Goal: Information Seeking & Learning: Learn about a topic

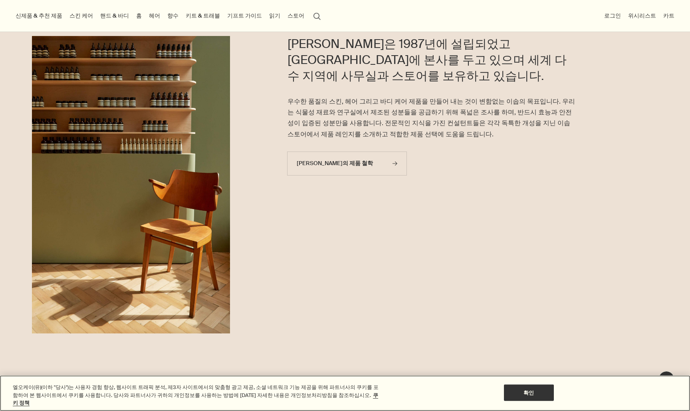
scroll to position [216, 0]
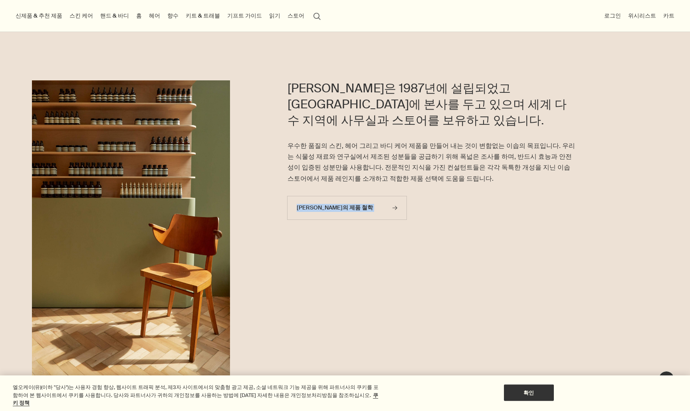
drag, startPoint x: 372, startPoint y: 163, endPoint x: 371, endPoint y: 168, distance: 5.3
click at [371, 168] on article "이솝은 1987년에 설립되었고 멜버른에 본사를 두고 있으며 세계 다수 지역에 사무실과 스토어를 보유하고 있습니다. 우수한 품질의 스킨, 헤어 …" at bounding box center [432, 153] width 288 height 147
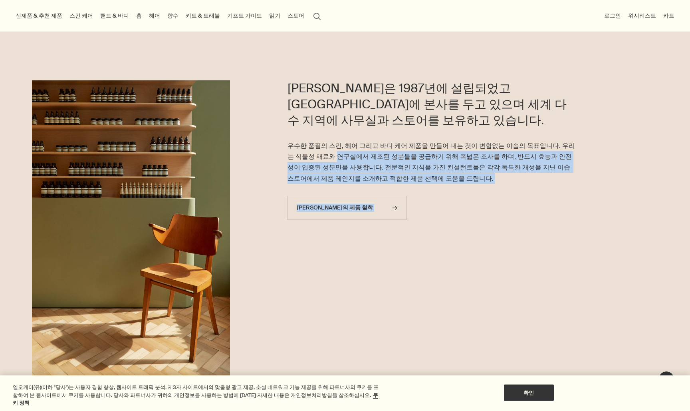
drag, startPoint x: 371, startPoint y: 168, endPoint x: 306, endPoint y: 139, distance: 70.4
click at [306, 139] on article "이솝은 1987년에 설립되었고 멜버른에 본사를 두고 있으며 세계 다수 지역에 사무실과 스토어를 보유하고 있습니다. 우수한 품질의 스킨, 헤어 …" at bounding box center [432, 153] width 288 height 147
click at [438, 147] on p "우수한 품질의 스킨, 헤어 그리고 바디 케어 제품을 만들어 내는 것이 변함없는 이솝의 목표입니다. 우리는 식물성 재료와 연구실에서 제조된 성분…" at bounding box center [432, 162] width 288 height 44
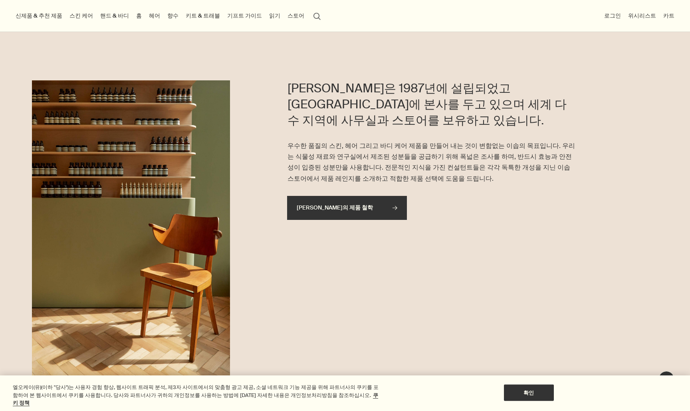
click at [387, 196] on link "이솝의 제품 철학 rightArrow" at bounding box center [347, 208] width 120 height 24
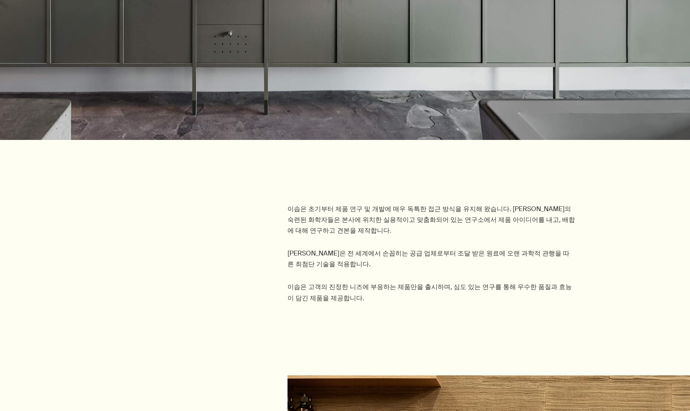
scroll to position [573, 0]
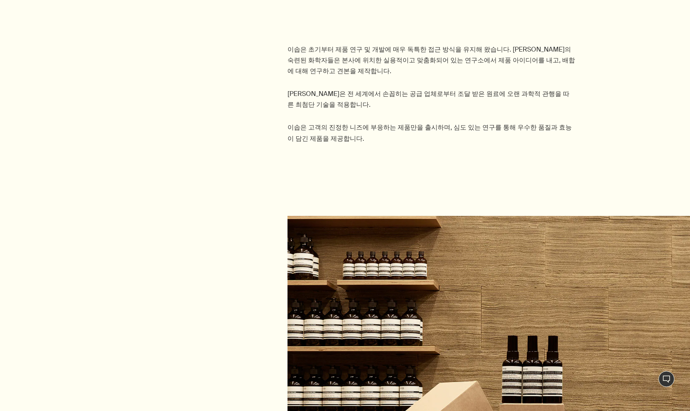
drag, startPoint x: 358, startPoint y: 115, endPoint x: 352, endPoint y: 137, distance: 22.5
click at [351, 137] on div "세심한 열정 이솝은 초기부터 제품 연구 및 개발에 매우 독특한 접근 방식을 유지해 왔습니다. 이솝의 숙련된 화학자들은 본사에 위치한 실용적이고…" at bounding box center [345, 246] width 690 height 1509
click at [291, 45] on p "이솝은 초기부터 제품 연구 및 개발에 매우 독특한 접근 방식을 유지해 왔습니다. 이솝의 숙련된 화학자들은 본사에 위치한 실용적이고 맞춤화되어 …" at bounding box center [432, 60] width 288 height 33
drag, startPoint x: 287, startPoint y: 45, endPoint x: 480, endPoint y: 45, distance: 193.3
click at [481, 46] on div "이솝은 초기부터 제품 연구 및 개발에 매우 독특한 접근 방식을 유지해 왔습니다. 이솝의 숙련된 화학자들은 본사에 위치한 실용적이고 맞춤화되어 …" at bounding box center [345, 100] width 690 height 112
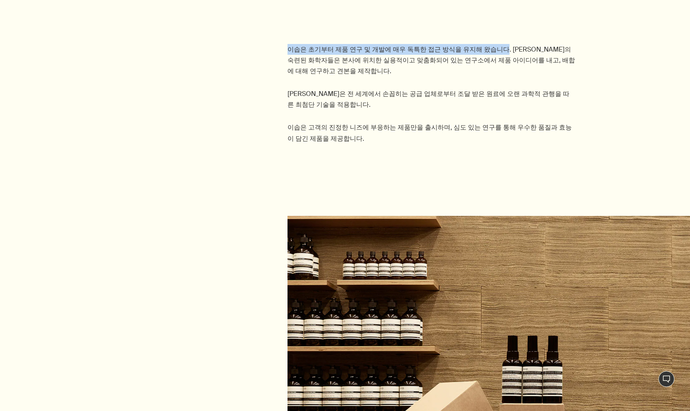
click at [491, 61] on p "이솝은 초기부터 제품 연구 및 개발에 매우 독특한 접근 방식을 유지해 왔습니다. 이솝의 숙련된 화학자들은 본사에 위치한 실용적이고 맞춤화되어 …" at bounding box center [432, 60] width 288 height 33
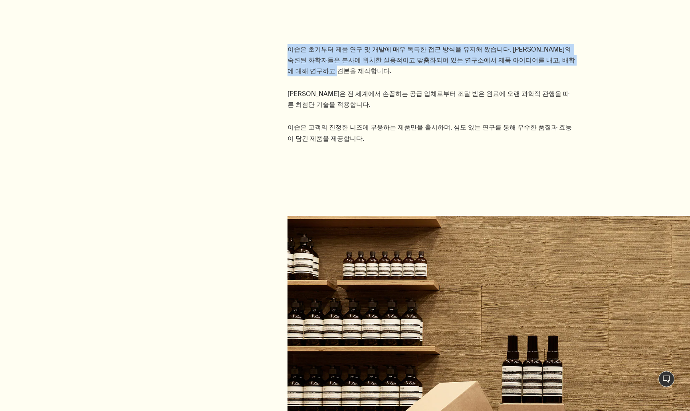
drag, startPoint x: 573, startPoint y: 64, endPoint x: 401, endPoint y: 36, distance: 174.5
click at [401, 37] on section "이솝은 초기부터 제품 연구 및 개발에 매우 독특한 접근 방식을 유지해 왔습니다. 이솝의 숙련된 화학자들은 본사에 위치한 실용적이고 맞춤화되어 …" at bounding box center [345, 70] width 690 height 172
click at [420, 95] on div "이솝은 초기부터 제품 연구 및 개발에 매우 독특한 접근 방식을 유지해 왔습니다. 이솝의 숙련된 화학자들은 본사에 위치한 실용적이고 맞춤화되어 …" at bounding box center [432, 94] width 288 height 100
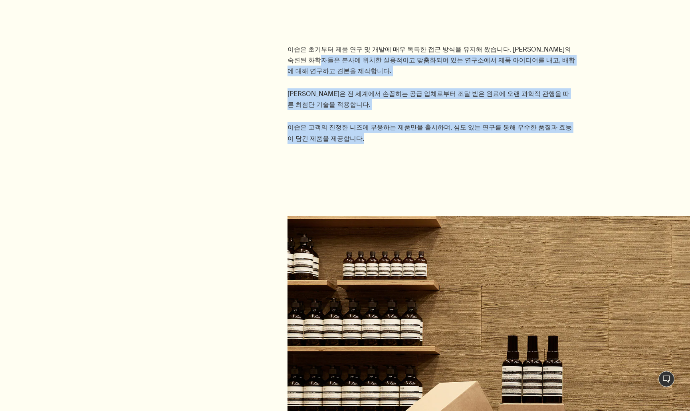
drag, startPoint x: 421, startPoint y: 121, endPoint x: 298, endPoint y: 57, distance: 139.3
click at [298, 57] on div "이솝은 초기부터 제품 연구 및 개발에 매우 독특한 접근 방식을 유지해 왔습니다. 이솝의 숙련된 화학자들은 본사에 위치한 실용적이고 맞춤화되어 …" at bounding box center [345, 100] width 690 height 112
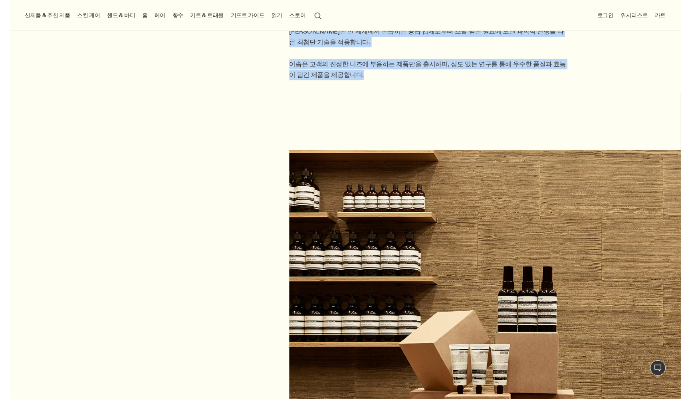
scroll to position [545, 0]
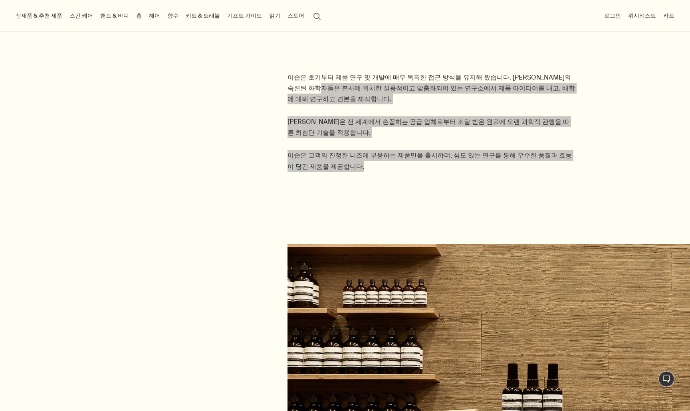
click at [379, 150] on p "이솝은 고객의 진정한 니즈에 부응하는 제품만을 출시하며, 심도 있는 연구를 통해 우수한 품질과 효능이 담긴 제품을 제공합니다." at bounding box center [432, 161] width 288 height 22
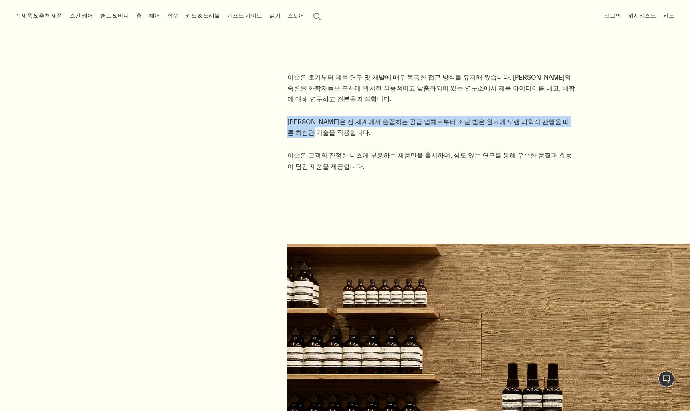
drag, startPoint x: 282, startPoint y: 106, endPoint x: 576, endPoint y: 111, distance: 294.4
click at [576, 111] on div "이솝은 초기부터 제품 연구 및 개발에 매우 독특한 접근 방식을 유지해 왔습니다. 이솝의 숙련된 화학자들은 본사에 위치한 실용적이고 맞춤화되어 …" at bounding box center [345, 128] width 690 height 112
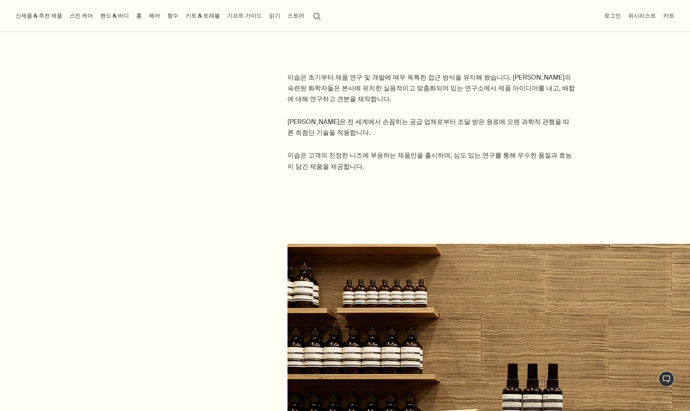
click at [560, 150] on p "이솝은 고객의 진정한 니즈에 부응하는 제품만을 출시하며, 심도 있는 연구를 통해 우수한 품질과 효능이 담긴 제품을 제공합니다." at bounding box center [432, 161] width 288 height 22
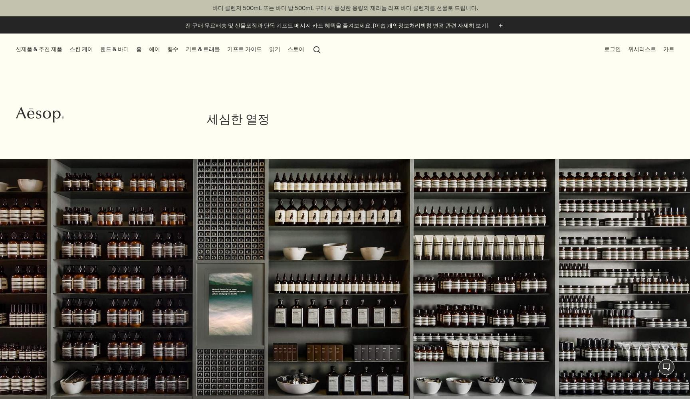
scroll to position [0, 0]
click at [39, 116] on icon "Aesop" at bounding box center [40, 115] width 48 height 16
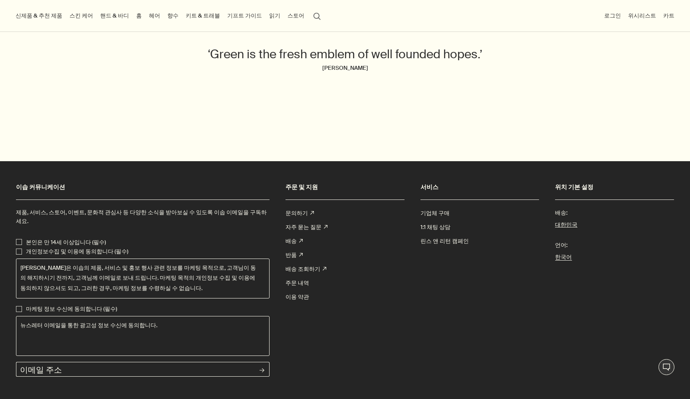
scroll to position [2803, 0]
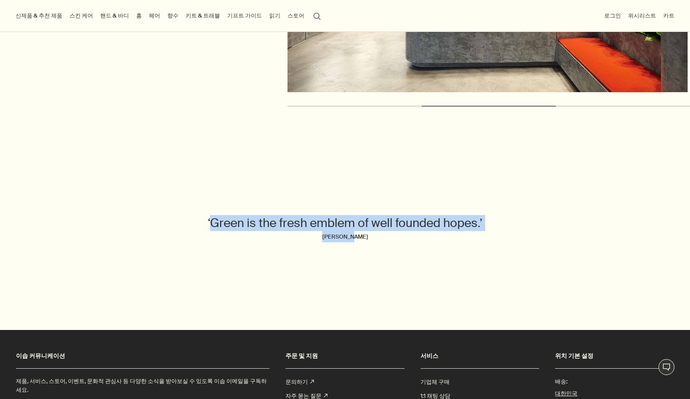
drag, startPoint x: 208, startPoint y: 223, endPoint x: 391, endPoint y: 240, distance: 184.5
click at [391, 240] on blockquote "‘Green is the fresh emblem of well founded hopes.’ [PERSON_NAME]" at bounding box center [345, 228] width 329 height 27
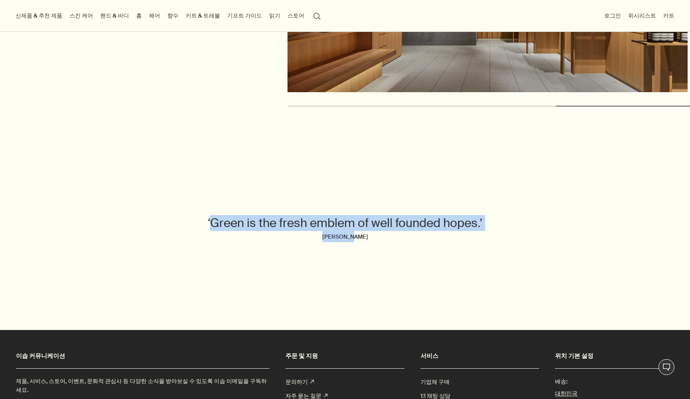
click at [391, 239] on cite "[PERSON_NAME]" at bounding box center [345, 236] width 329 height 11
drag, startPoint x: 395, startPoint y: 239, endPoint x: 208, endPoint y: 214, distance: 188.7
click at [208, 215] on blockquote "‘Green is the fresh emblem of well founded hopes.’ [PERSON_NAME]" at bounding box center [345, 228] width 329 height 27
click at [74, 13] on link "스킨 케어" at bounding box center [81, 15] width 27 height 11
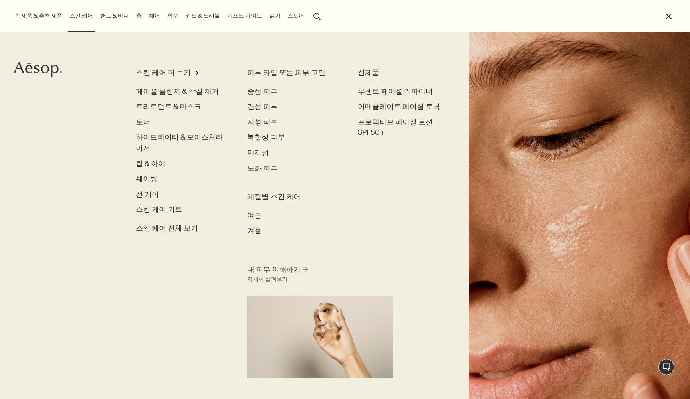
click at [286, 12] on button "스토어" at bounding box center [296, 15] width 20 height 11
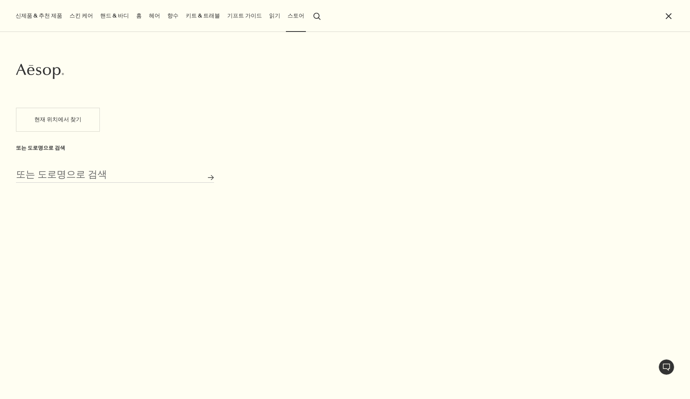
click at [286, 18] on button "스토어" at bounding box center [296, 15] width 20 height 11
click at [268, 18] on link "읽기" at bounding box center [275, 15] width 14 height 11
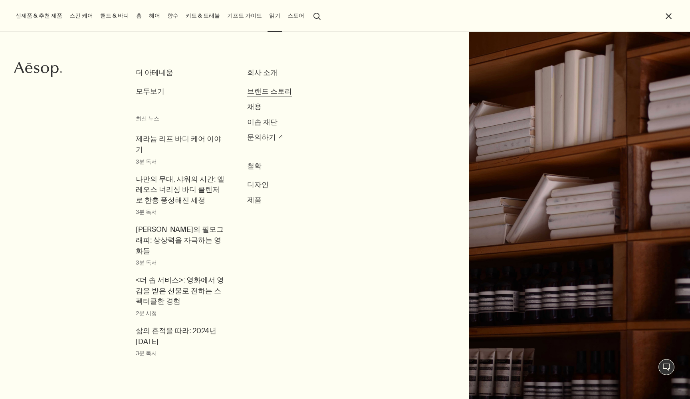
click at [260, 90] on span "브랜드 스토리" at bounding box center [269, 91] width 45 height 9
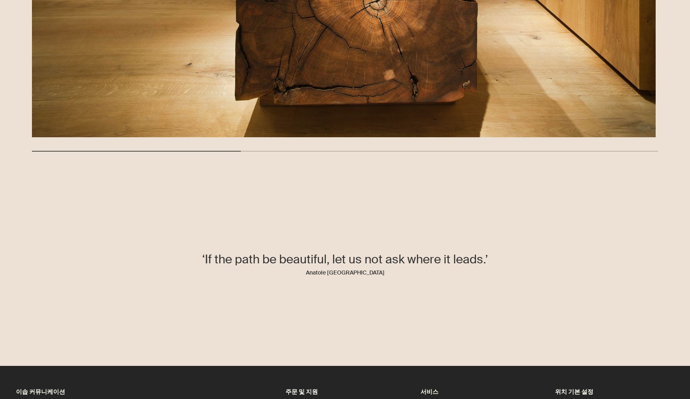
scroll to position [1582, 0]
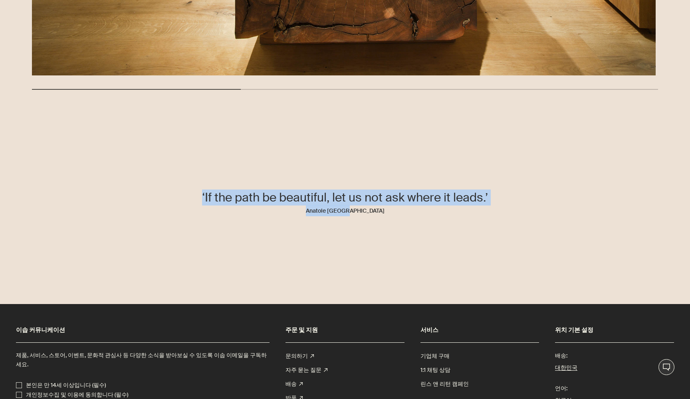
drag, startPoint x: 194, startPoint y: 194, endPoint x: 372, endPoint y: 219, distance: 179.5
click at [372, 219] on div "‘If the path be beautiful, let us not ask where it leads.’ Anatole France" at bounding box center [345, 207] width 690 height 155
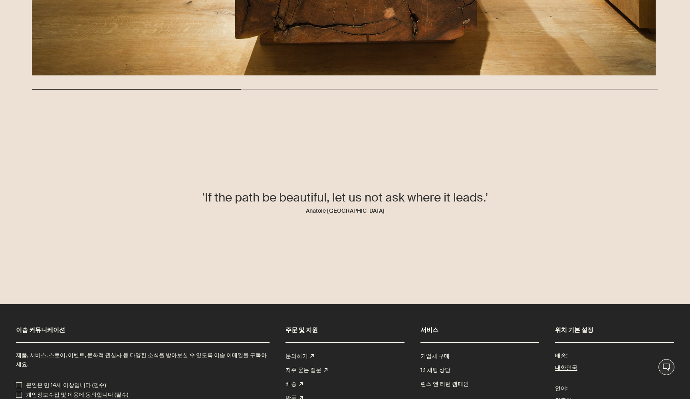
click at [383, 212] on cite "Anatole France" at bounding box center [345, 210] width 329 height 11
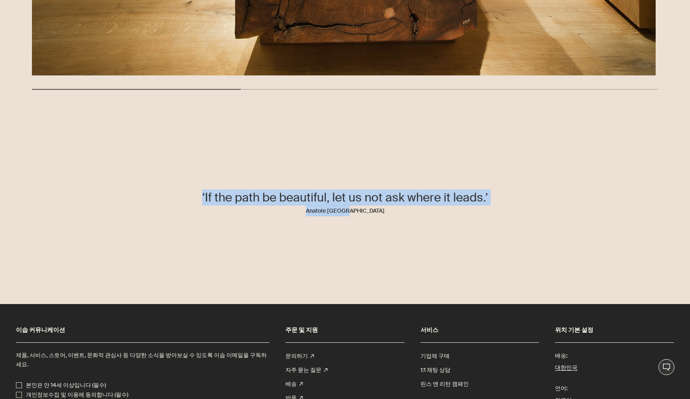
drag, startPoint x: 385, startPoint y: 212, endPoint x: 187, endPoint y: 194, distance: 199.0
click at [187, 194] on blockquote "‘If the path be beautiful, let us not ask where it leads.’ Anatole France" at bounding box center [345, 203] width 329 height 27
click at [187, 194] on p "‘If the path be beautiful, let us not ask where it leads.’" at bounding box center [345, 198] width 329 height 16
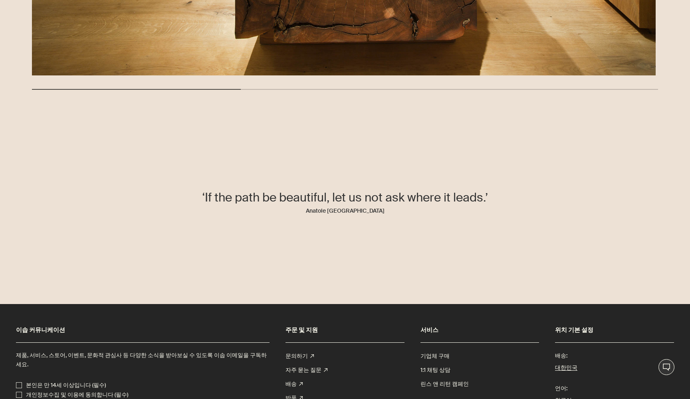
click at [187, 194] on p "‘If the path be beautiful, let us not ask where it leads.’" at bounding box center [345, 198] width 329 height 16
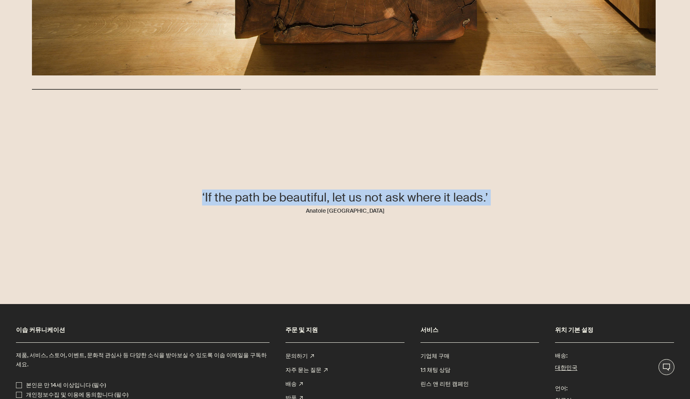
click at [187, 194] on p "‘If the path be beautiful, let us not ask where it leads.’" at bounding box center [345, 198] width 329 height 16
